Goal: Check status

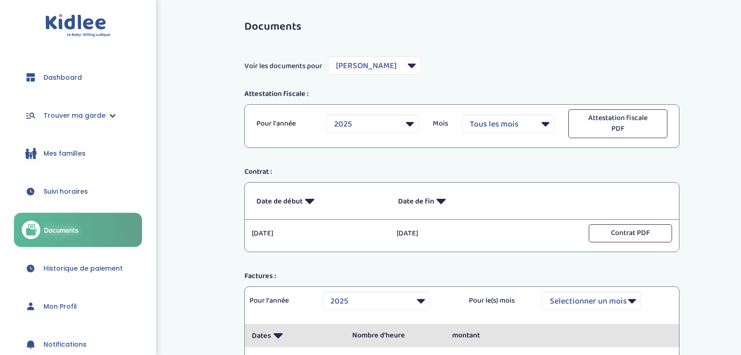
select select "3971"
select select "2025"
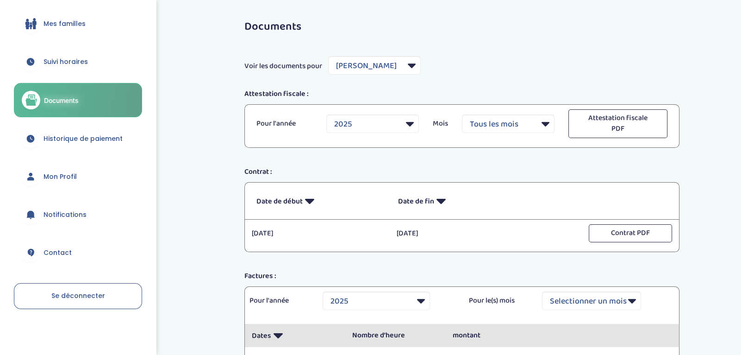
scroll to position [129, 0]
click at [68, 144] on span "Historique de paiement" at bounding box center [83, 140] width 79 height 10
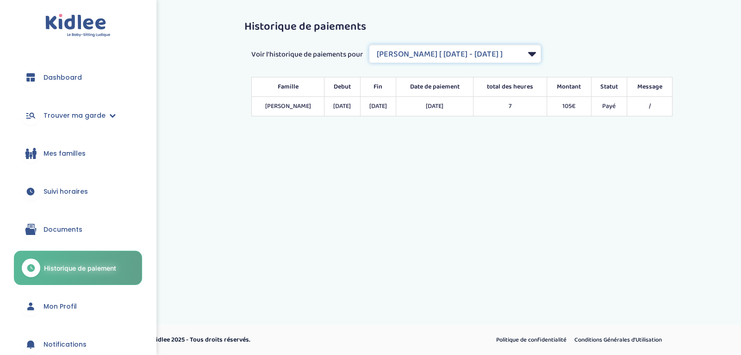
click at [476, 49] on select "Filtrer par Contrat Gosset Antoine [ 2025-01-07 - 2025-01-10 ] Grand Nathalie […" at bounding box center [455, 53] width 172 height 19
select select "2032"
click at [369, 44] on select "Filtrer par Contrat Gosset Antoine [ 2025-01-07 - 2025-01-10 ] Grand Nathalie […" at bounding box center [455, 53] width 172 height 19
